Goal: Task Accomplishment & Management: Manage account settings

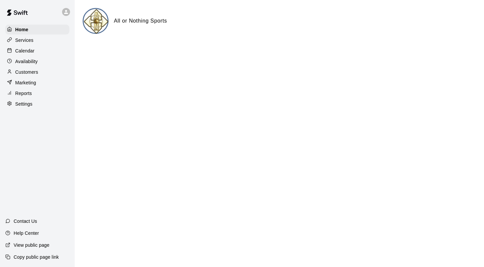
click at [30, 53] on p "Calendar" at bounding box center [24, 50] width 19 height 7
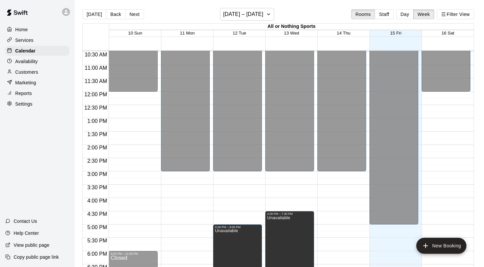
scroll to position [278, 0]
click at [449, 95] on div "12:00 AM – 12:00 PM Closed 9:00 PM – 11:59 PM Closed" at bounding box center [446, 91] width 49 height 637
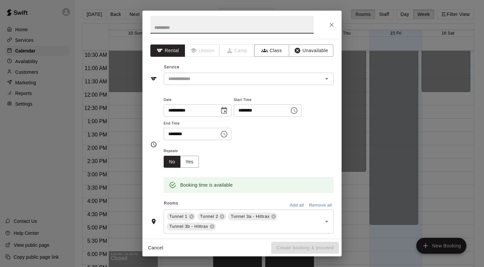
click at [226, 135] on icon "Choose time, selected time is 12:30 PM" at bounding box center [225, 133] width 2 height 3
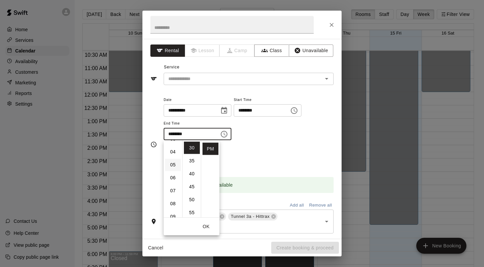
scroll to position [55, 0]
click at [173, 210] on li "09" at bounding box center [173, 209] width 16 height 12
click at [193, 147] on li "00" at bounding box center [192, 147] width 16 height 12
type input "********"
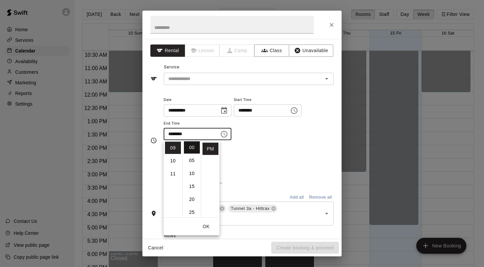
scroll to position [0, 0]
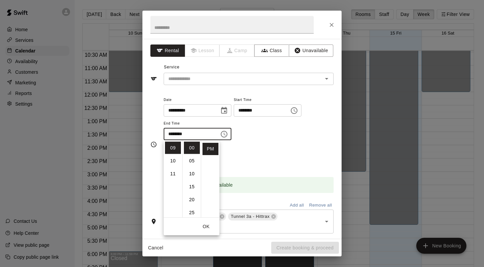
click at [265, 141] on div "**********" at bounding box center [249, 121] width 170 height 51
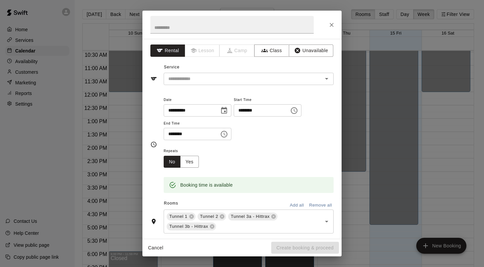
click at [293, 206] on button "Add all" at bounding box center [296, 205] width 21 height 10
click at [312, 52] on button "Unavailable" at bounding box center [311, 50] width 44 height 12
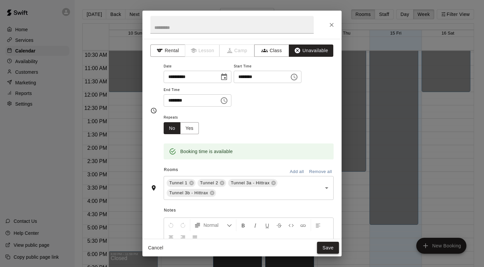
click at [327, 249] on button "Save" at bounding box center [328, 248] width 22 height 12
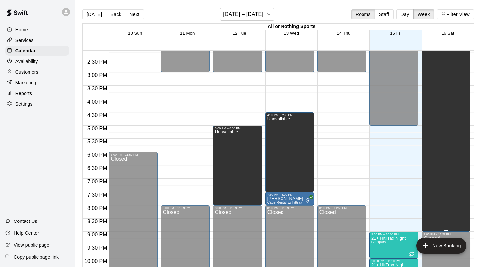
scroll to position [377, 0]
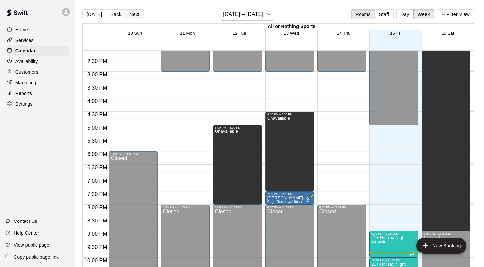
click at [131, 14] on button "Next" at bounding box center [134, 14] width 19 height 10
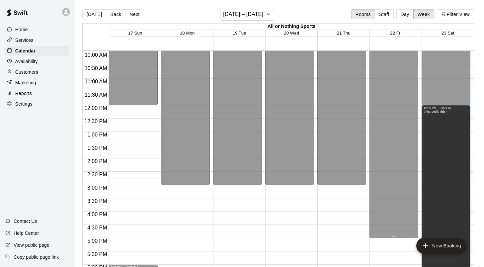
scroll to position [268, 0]
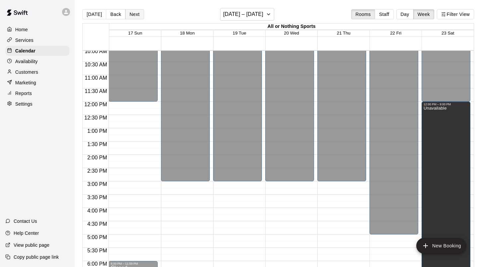
click at [132, 14] on button "Next" at bounding box center [134, 14] width 19 height 10
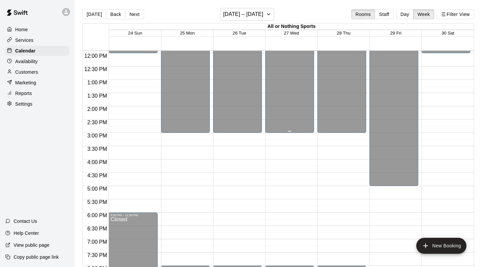
scroll to position [316, 0]
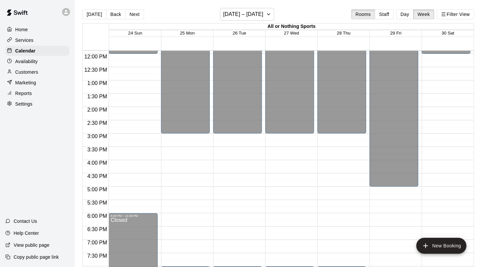
click at [445, 85] on div "12:00 AM – 12:00 PM Closed 9:00 PM – 11:59 PM Closed" at bounding box center [446, 53] width 49 height 637
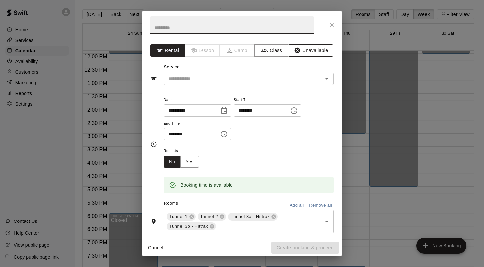
click at [310, 48] on button "Unavailable" at bounding box center [311, 50] width 44 height 12
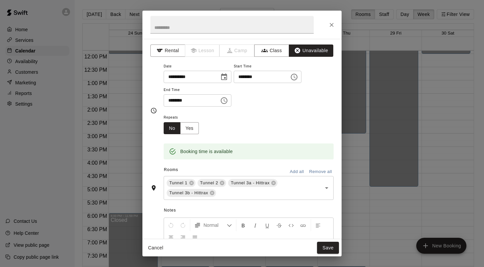
click at [227, 103] on icon "Choose time, selected time is 1:30 PM" at bounding box center [224, 100] width 7 height 7
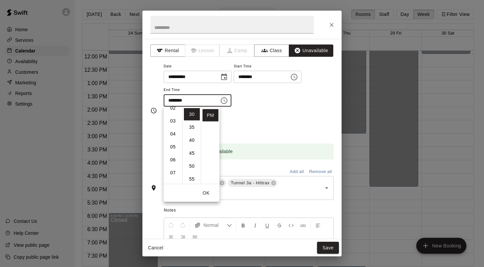
scroll to position [33, 0]
click at [174, 158] on li "06" at bounding box center [173, 159] width 16 height 12
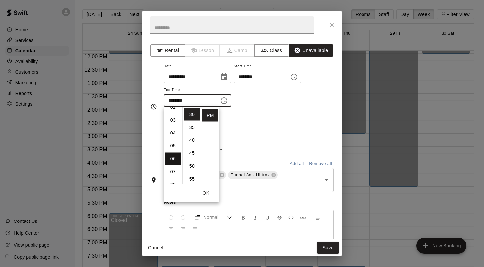
type input "********"
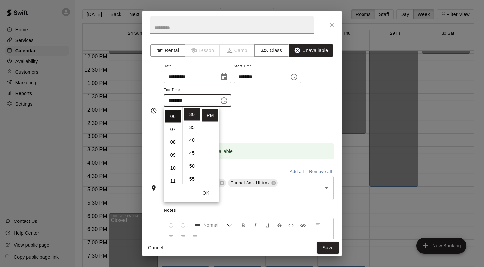
scroll to position [78, 0]
click at [205, 192] on button "OK" at bounding box center [206, 193] width 21 height 12
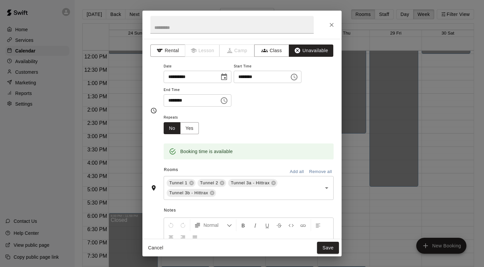
click at [296, 172] on button "Add all" at bounding box center [296, 172] width 21 height 10
click at [328, 248] on button "Save" at bounding box center [328, 248] width 22 height 12
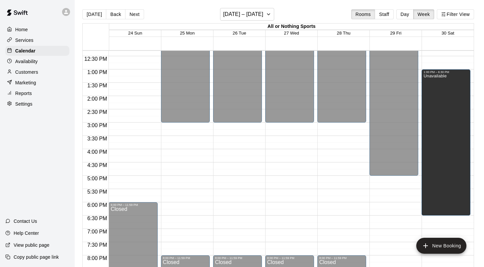
scroll to position [324, 0]
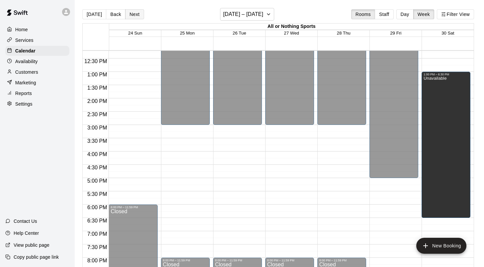
click at [133, 13] on button "Next" at bounding box center [134, 14] width 19 height 10
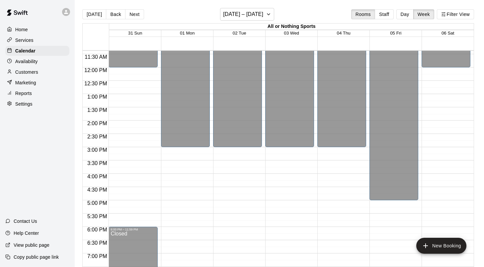
scroll to position [299, 0]
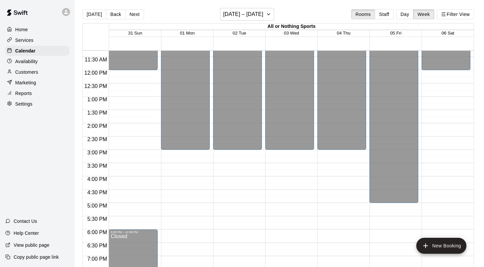
click at [445, 73] on div "12:00 AM – 12:00 PM Closed 9:00 PM – 11:59 PM Closed" at bounding box center [446, 69] width 49 height 637
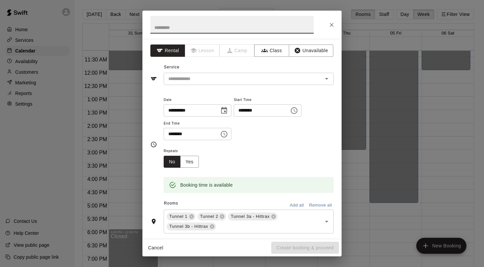
click at [226, 134] on icon "Choose time, selected time is 12:30 PM" at bounding box center [224, 134] width 8 height 8
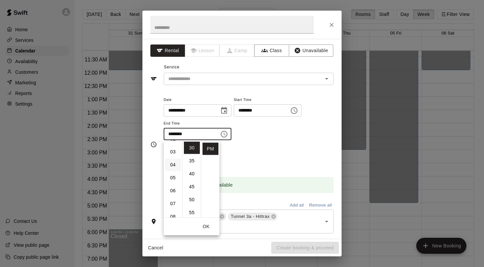
scroll to position [38, 0]
click at [174, 200] on li "09" at bounding box center [173, 203] width 16 height 12
click at [192, 148] on li "00" at bounding box center [192, 148] width 16 height 12
type input "********"
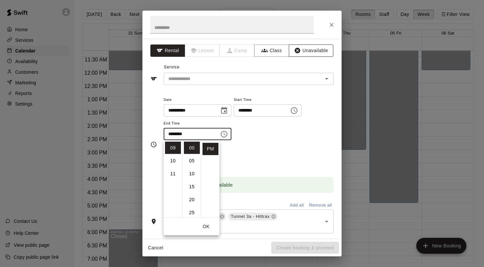
click at [315, 50] on button "Unavailable" at bounding box center [311, 50] width 44 height 12
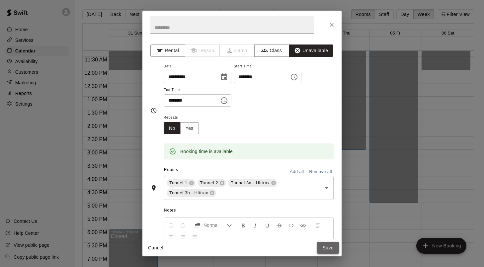
click at [325, 247] on button "Save" at bounding box center [328, 248] width 22 height 12
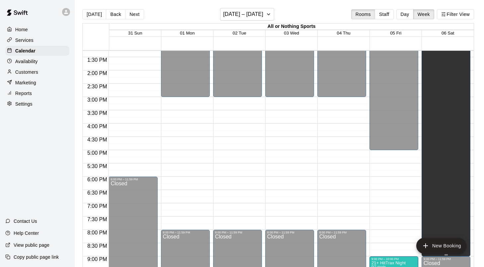
scroll to position [352, 0]
